Goal: Check status: Check status

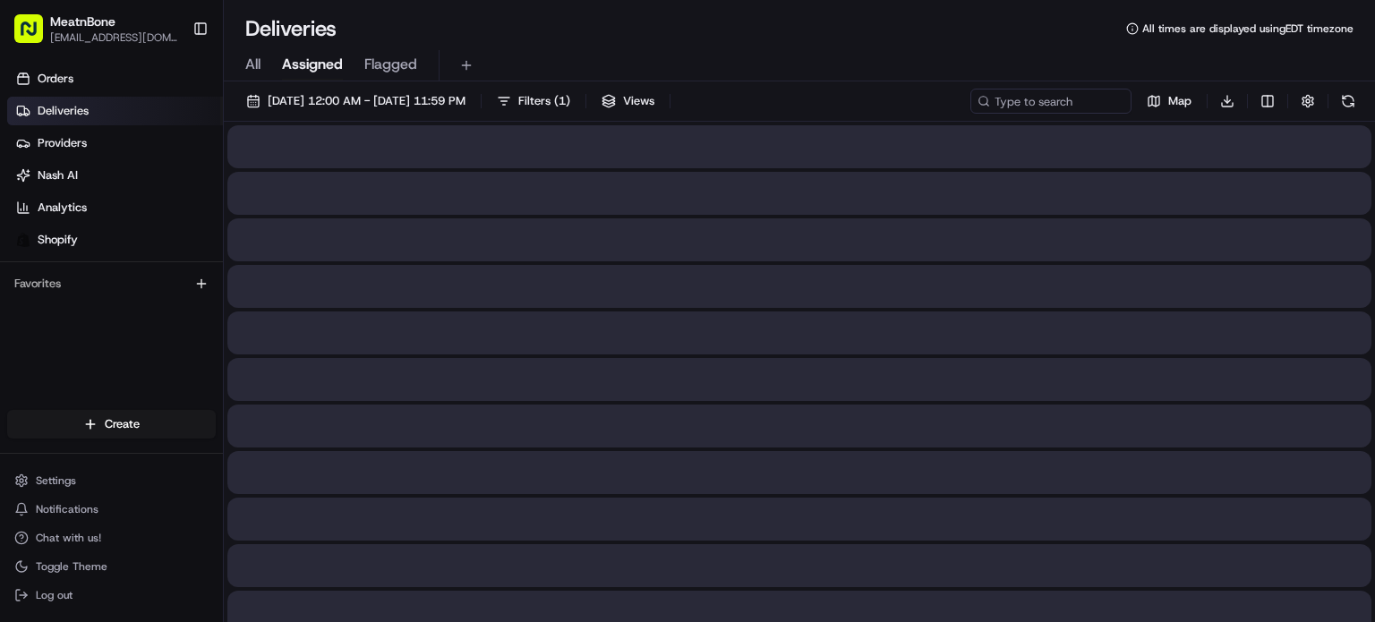
click at [338, 71] on span "Assigned" at bounding box center [312, 64] width 61 height 21
drag, startPoint x: 322, startPoint y: 98, endPoint x: 334, endPoint y: 93, distance: 12.8
click at [323, 98] on span "[DATE] 12:00 AM - [DATE] 11:59 PM" at bounding box center [367, 101] width 198 height 16
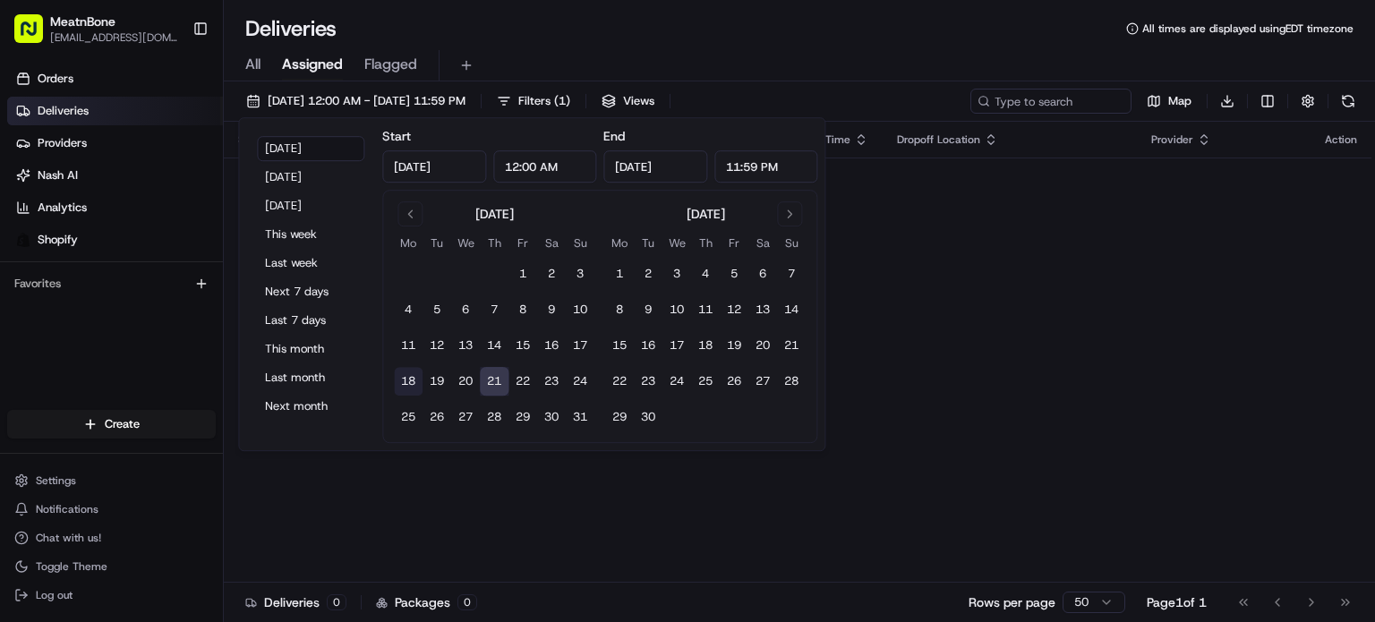
click at [412, 372] on button "18" at bounding box center [408, 381] width 29 height 29
type input "[DATE]"
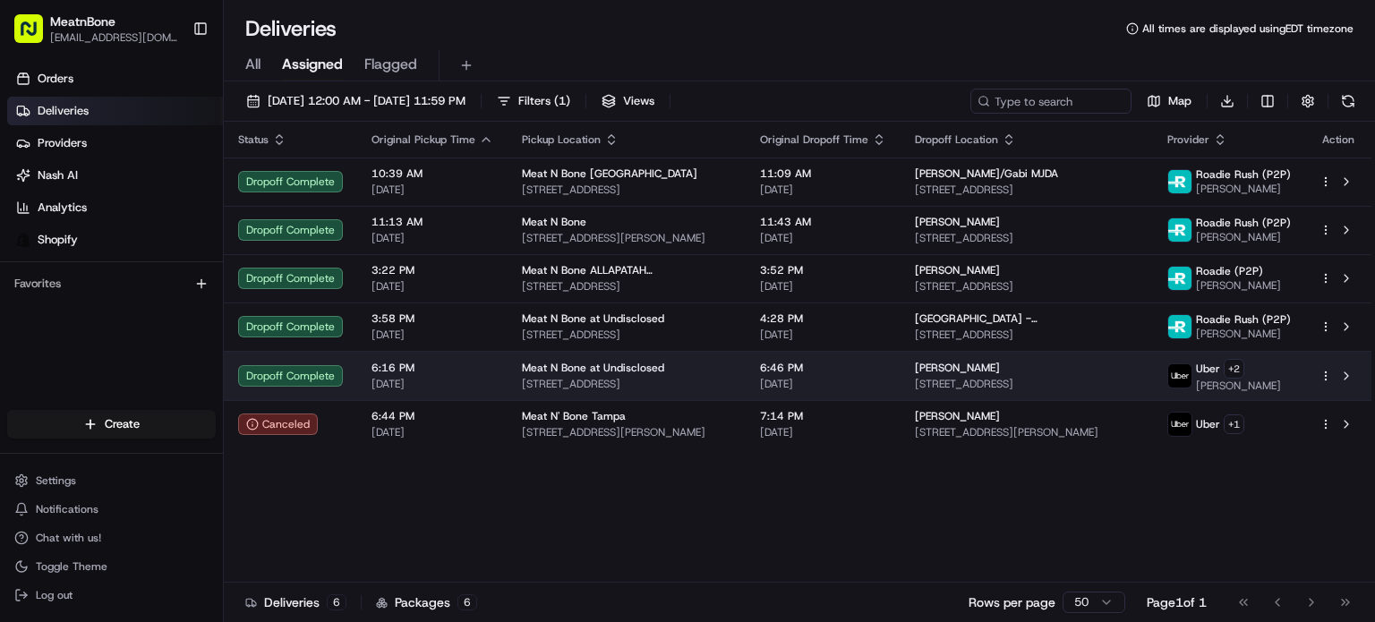
click at [1115, 358] on td "[PERSON_NAME] [STREET_ADDRESS]" at bounding box center [1027, 375] width 252 height 49
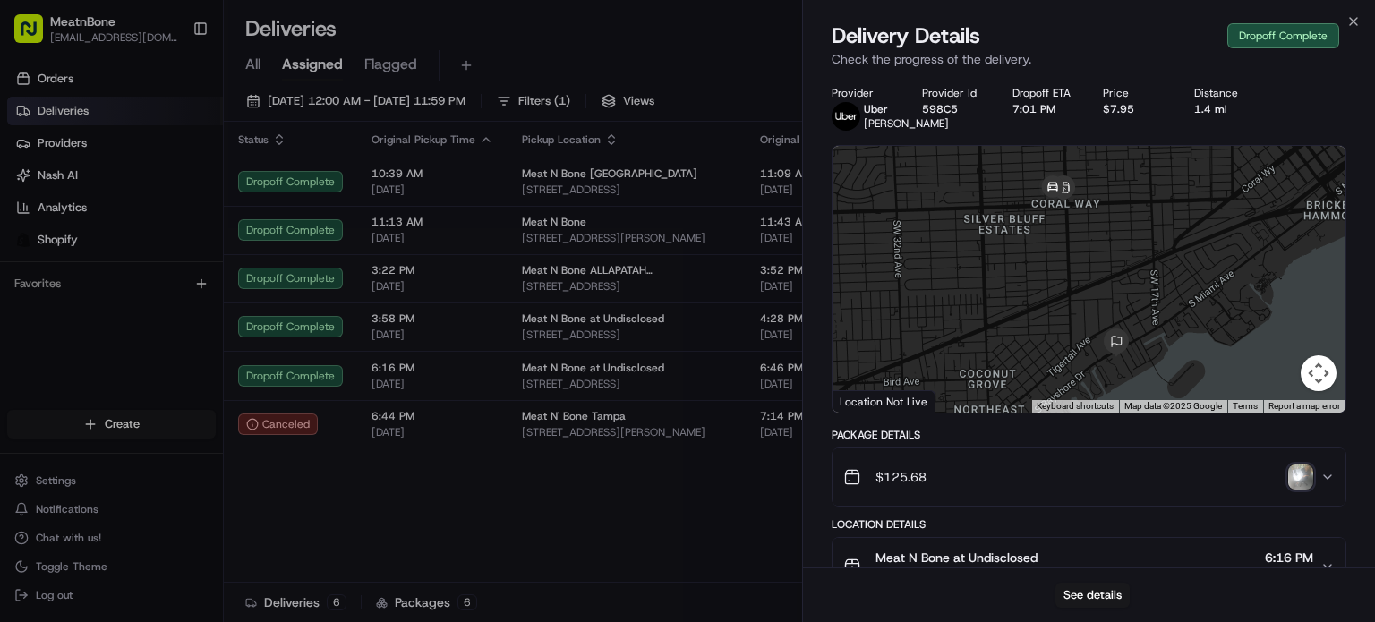
click at [1311, 490] on img "button" at bounding box center [1300, 477] width 25 height 25
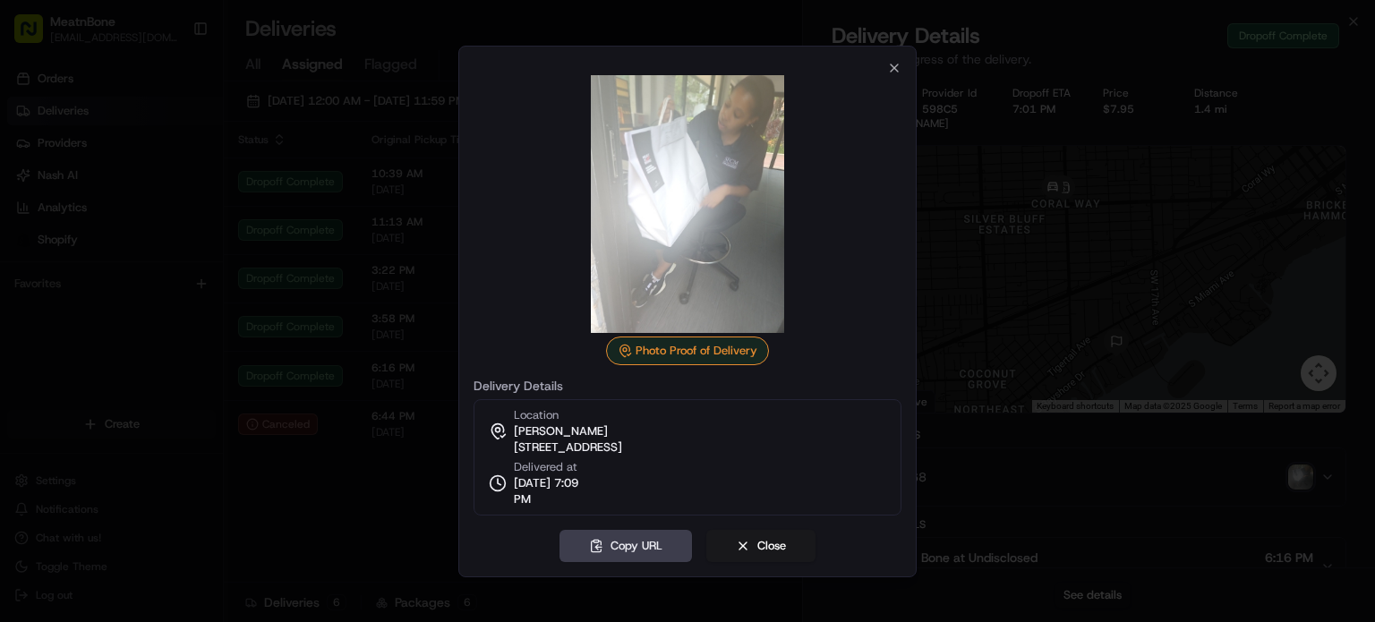
click at [813, 243] on img at bounding box center [688, 204] width 258 height 258
click at [622, 447] on span "[STREET_ADDRESS]" at bounding box center [568, 448] width 108 height 16
copy div "[STREET_ADDRESS]"
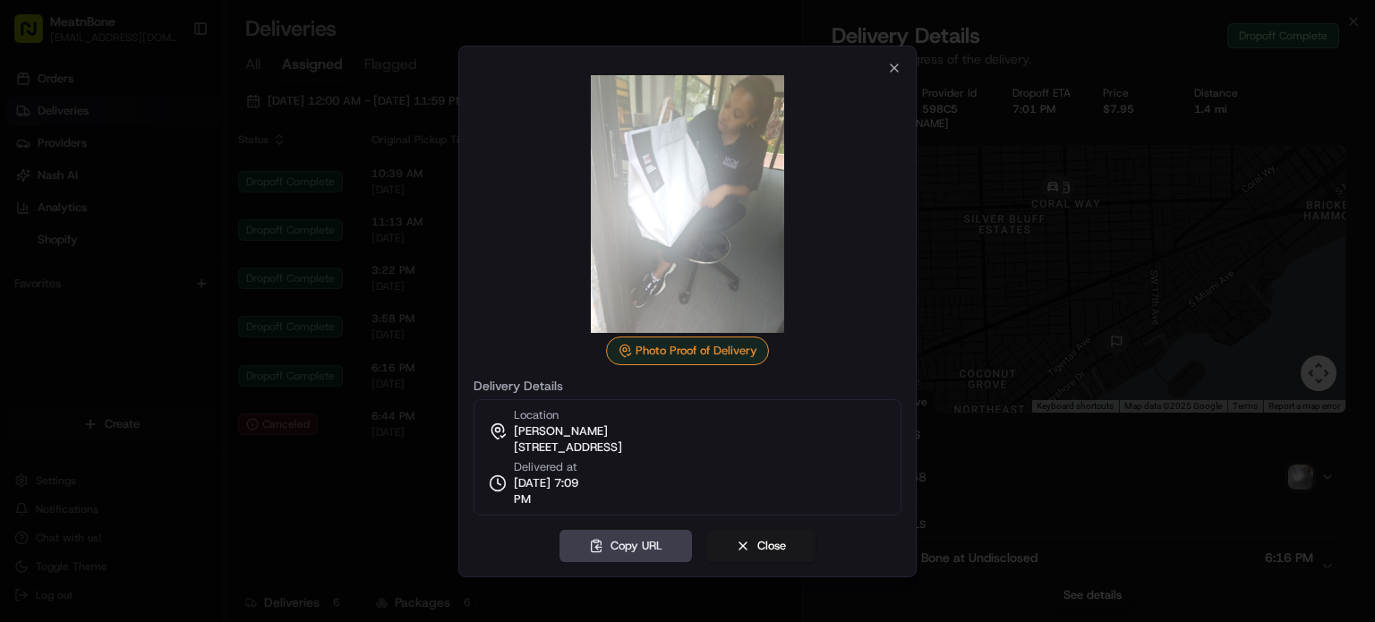
click at [887, 76] on div at bounding box center [688, 204] width 428 height 258
click at [894, 65] on icon "button" at bounding box center [894, 68] width 14 height 14
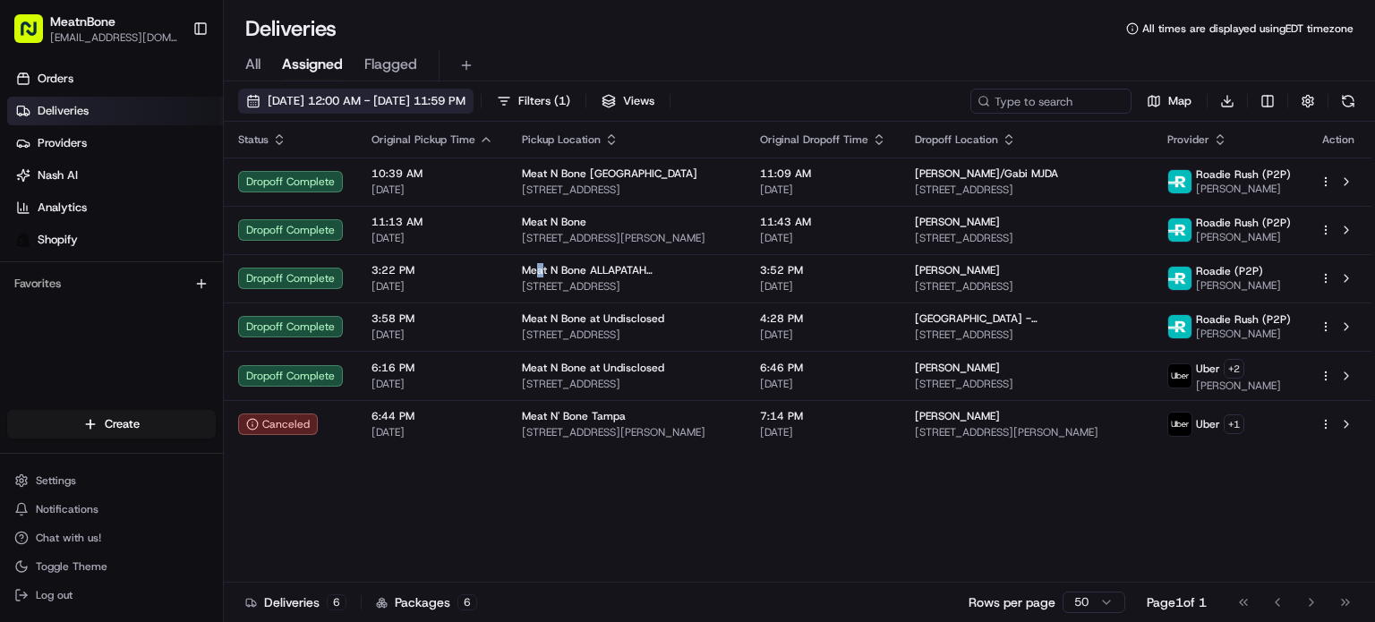
click at [437, 96] on span "[DATE] 12:00 AM - [DATE] 11:59 PM" at bounding box center [367, 101] width 198 height 16
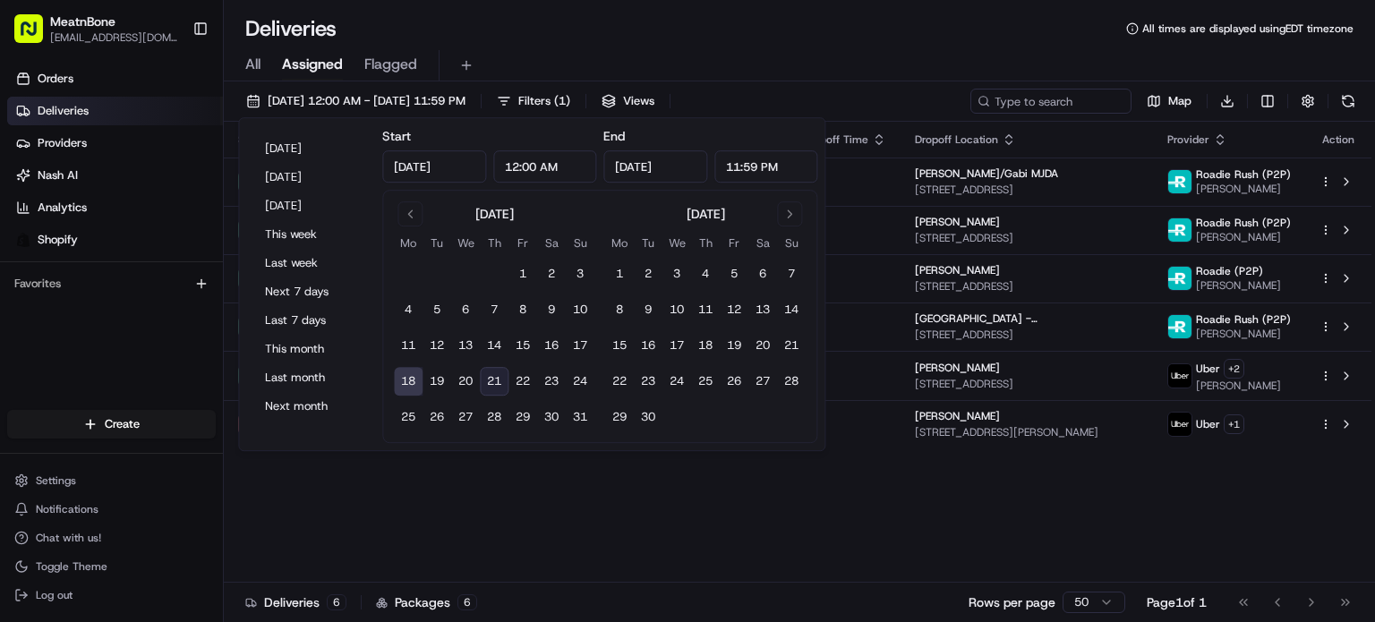
click at [496, 372] on button "21" at bounding box center [494, 381] width 29 height 29
type input "[DATE]"
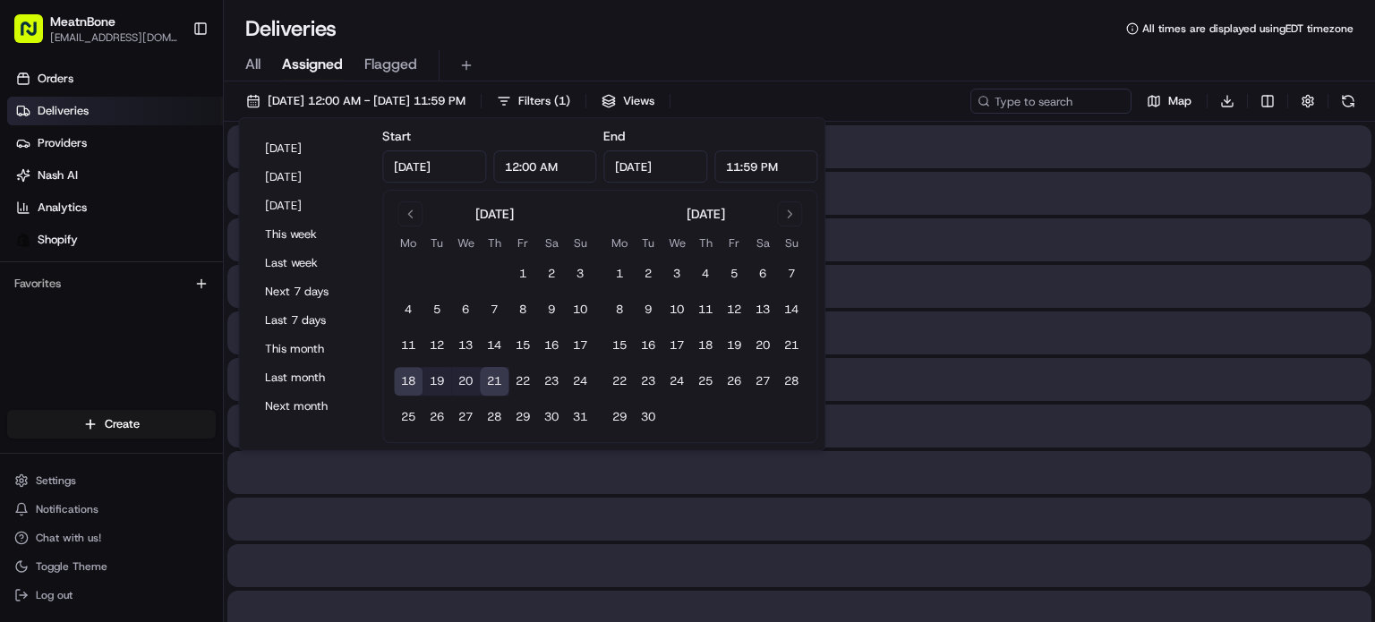
click at [951, 420] on div at bounding box center [799, 426] width 1144 height 43
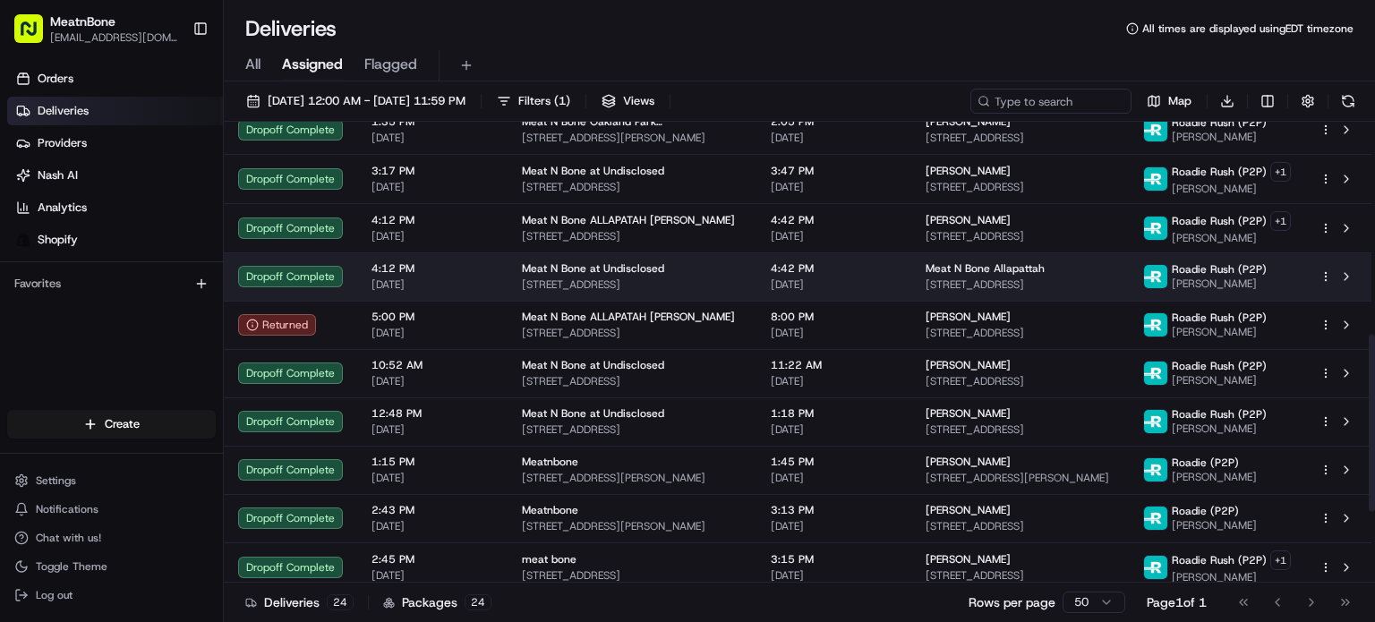
scroll to position [736, 0]
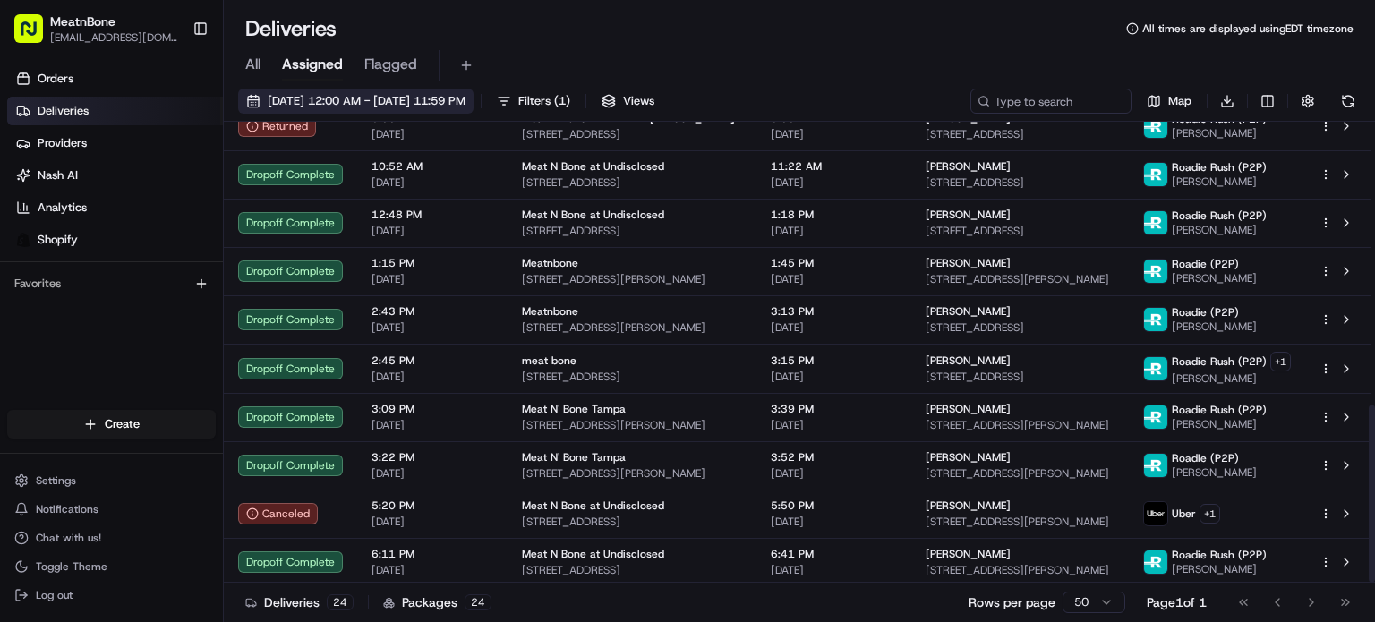
click at [319, 97] on span "[DATE] 12:00 AM - [DATE] 11:59 PM" at bounding box center [367, 101] width 198 height 16
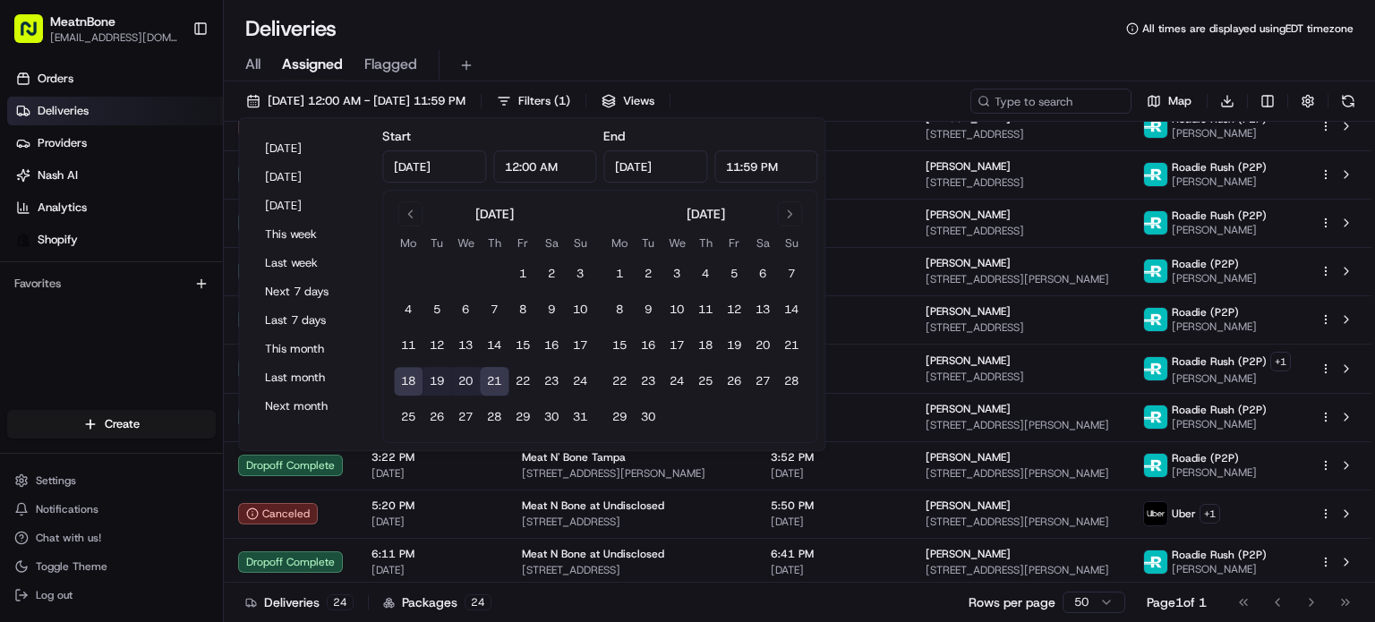
click at [490, 384] on button "21" at bounding box center [494, 381] width 29 height 29
type input "[DATE]"
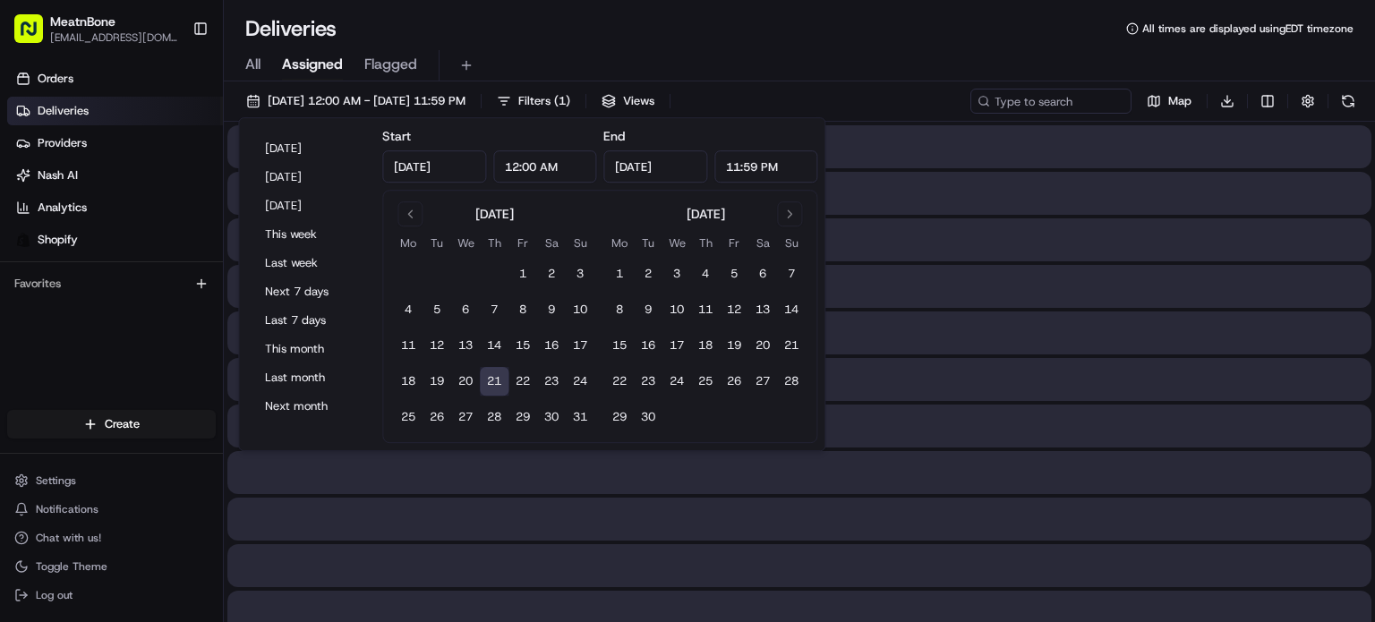
click at [490, 384] on button "21" at bounding box center [494, 381] width 29 height 29
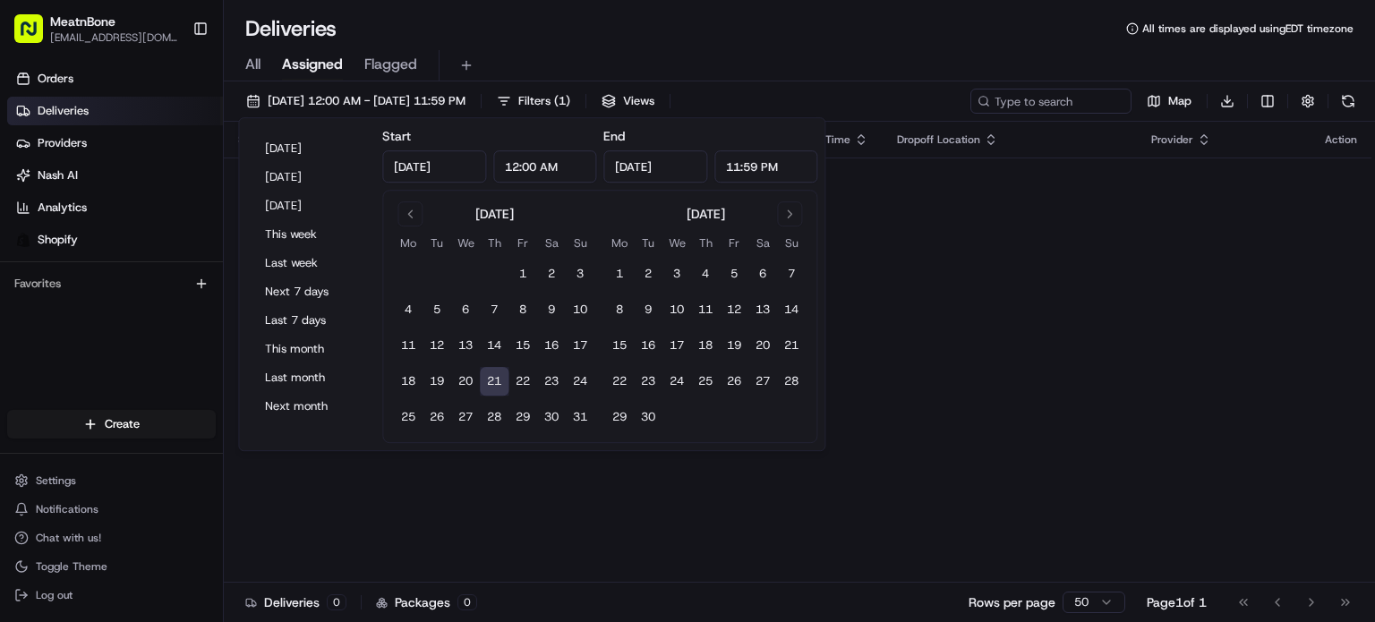
drag, startPoint x: 1237, startPoint y: 225, endPoint x: 1309, endPoint y: 220, distance: 71.8
click at [1309, 220] on td "No results." at bounding box center [798, 201] width 1148 height 86
